Goal: Information Seeking & Learning: Learn about a topic

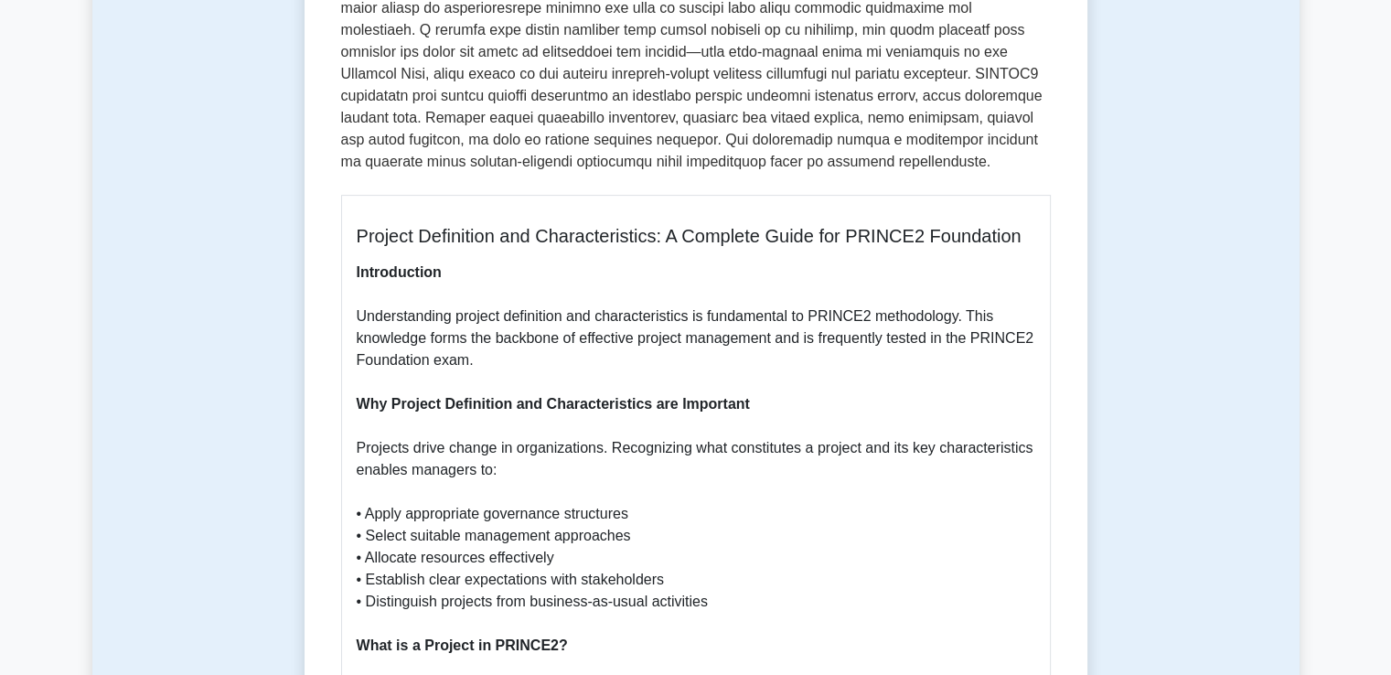
scroll to position [510, 0]
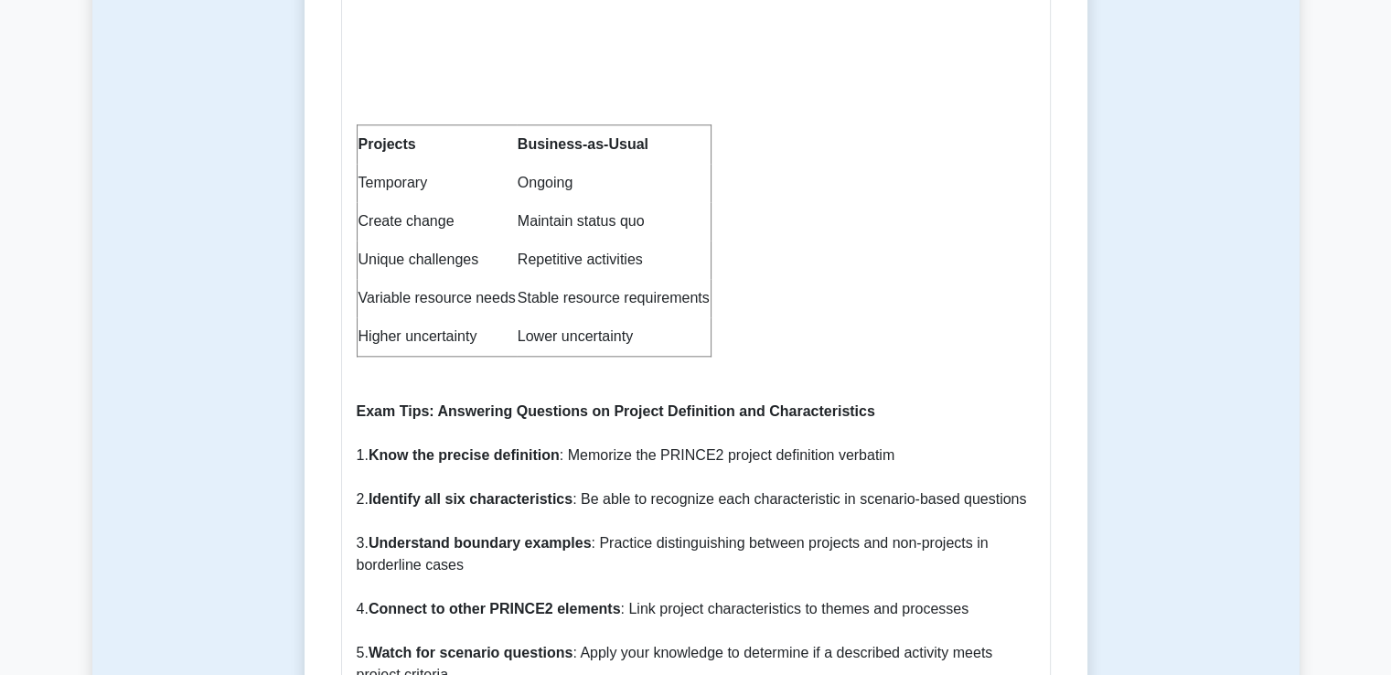
scroll to position [2100, 0]
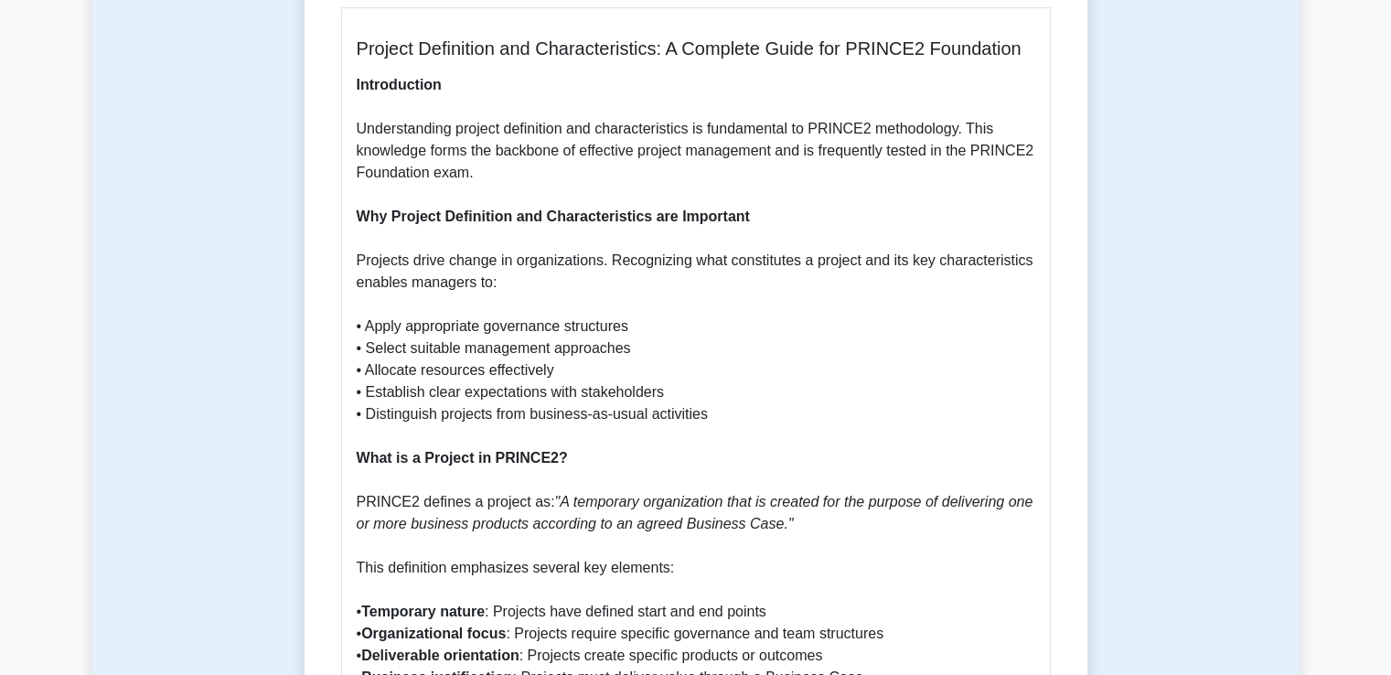
scroll to position [746, 0]
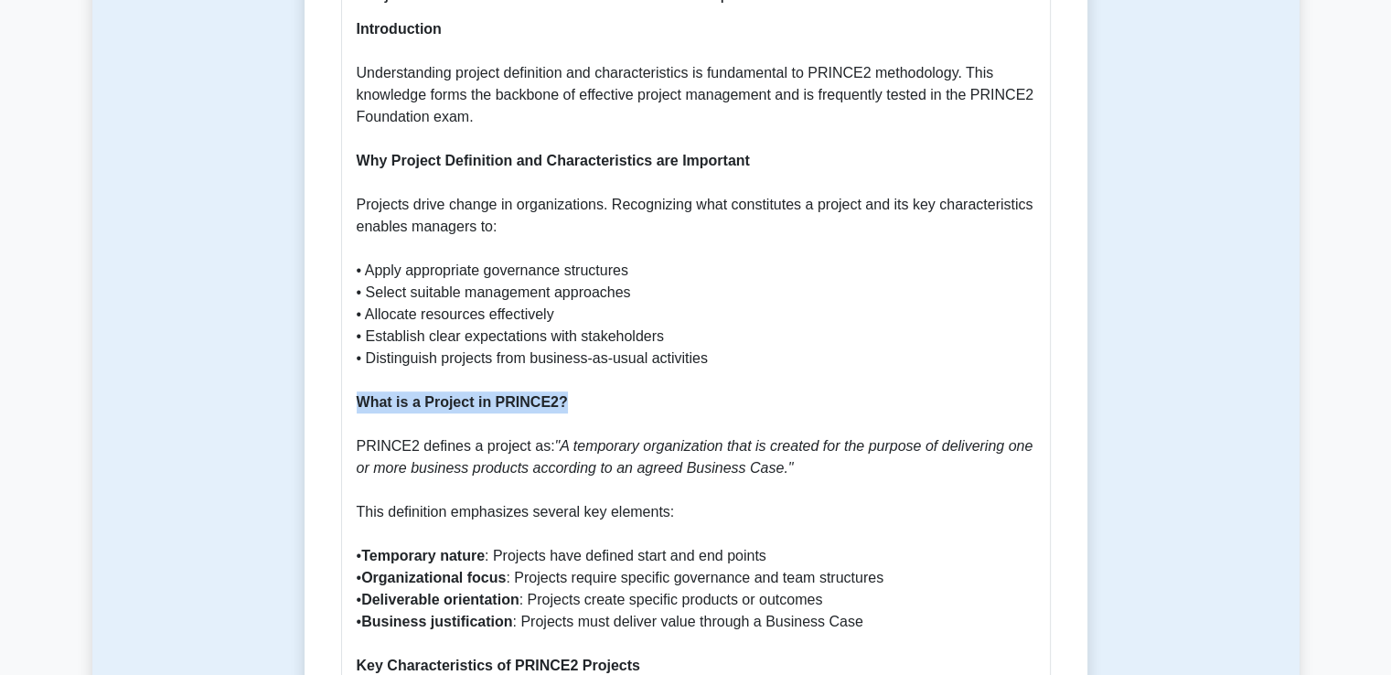
drag, startPoint x: 359, startPoint y: 403, endPoint x: 563, endPoint y: 403, distance: 204.0
click at [563, 403] on p "Introduction Understanding project definition and characteristics is fundamenta…" at bounding box center [696, 622] width 679 height 1208
copy b "What is a Project in PRINCE2?"
